Goal: Navigation & Orientation: Find specific page/section

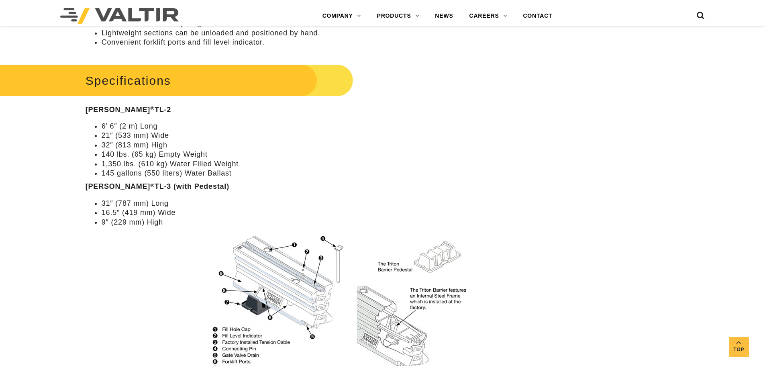
scroll to position [522, 0]
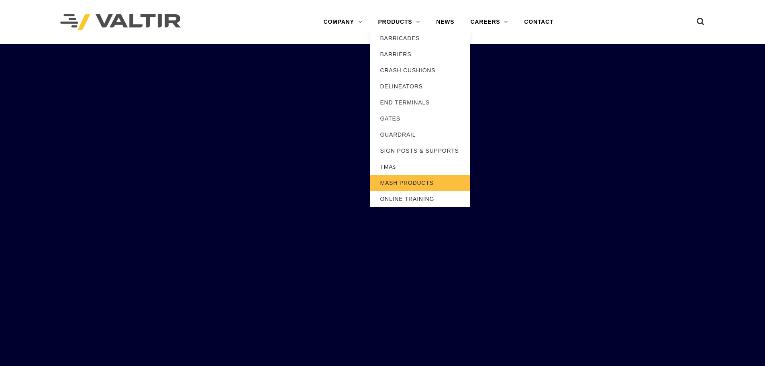
click at [405, 182] on link "MASH PRODUCTS" at bounding box center [420, 183] width 100 height 16
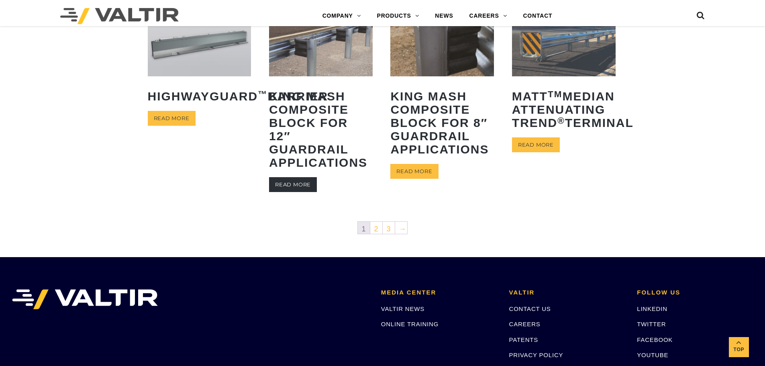
scroll to position [402, 0]
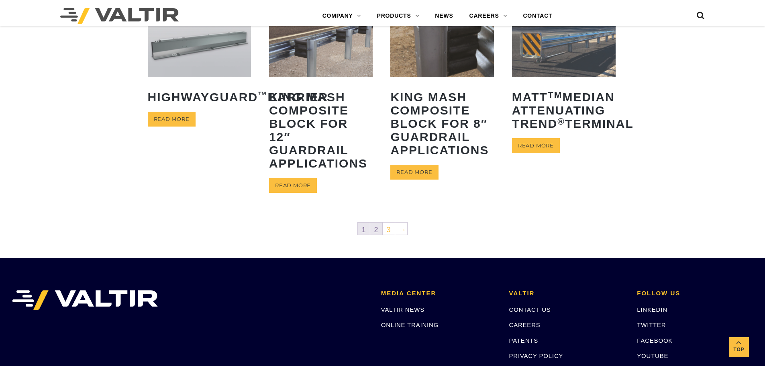
click at [377, 228] on link "2" at bounding box center [376, 229] width 12 height 12
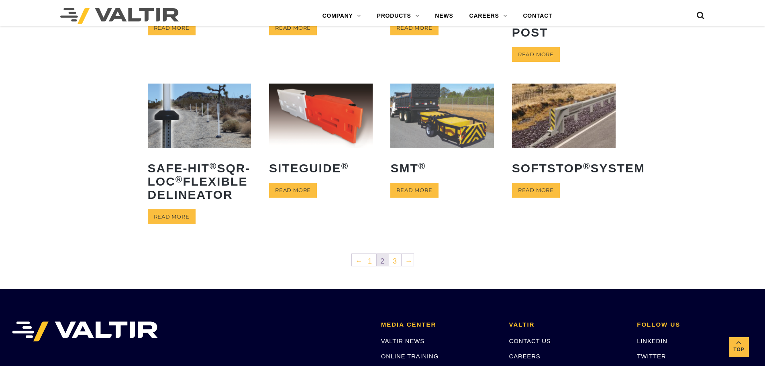
scroll to position [321, 0]
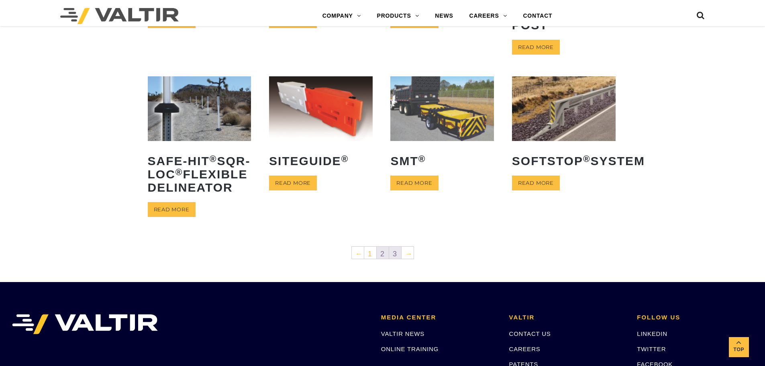
click at [394, 259] on link "3" at bounding box center [395, 253] width 12 height 12
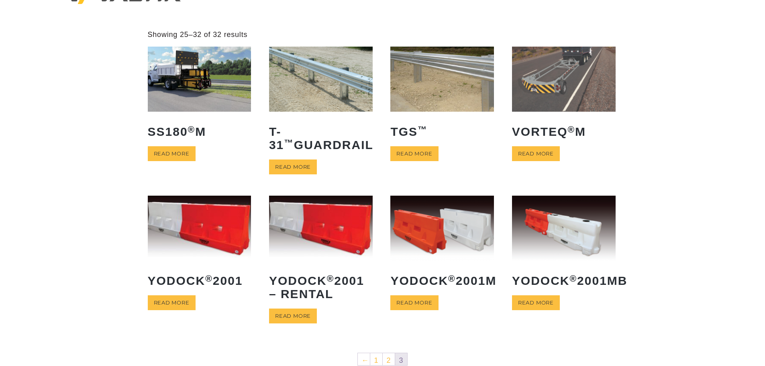
scroll to position [40, 0]
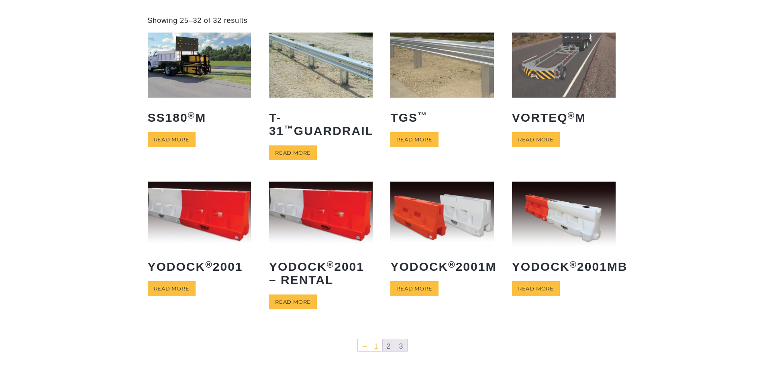
click at [388, 348] on link "2" at bounding box center [389, 345] width 12 height 12
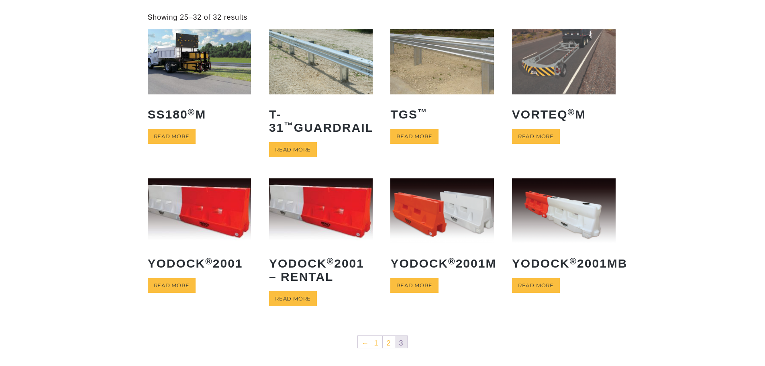
scroll to position [201, 0]
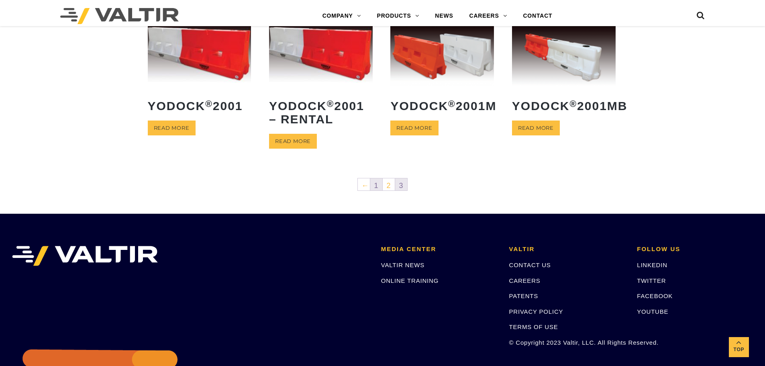
click at [372, 184] on link "1" at bounding box center [376, 184] width 12 height 12
